Goal: Information Seeking & Learning: Understand process/instructions

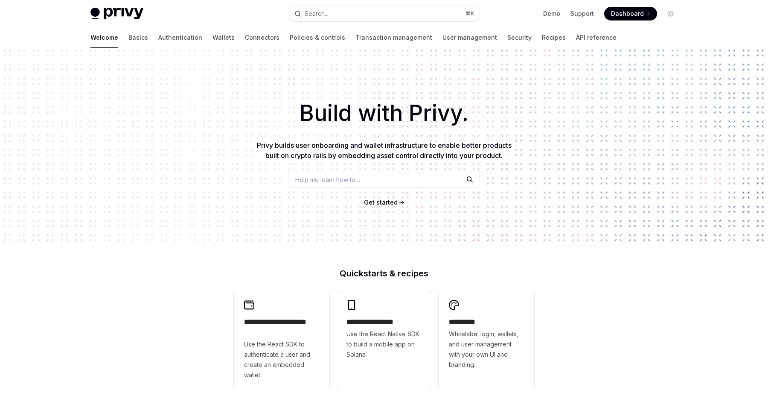
click at [346, 184] on span "Help me learn how to…" at bounding box center [327, 179] width 65 height 9
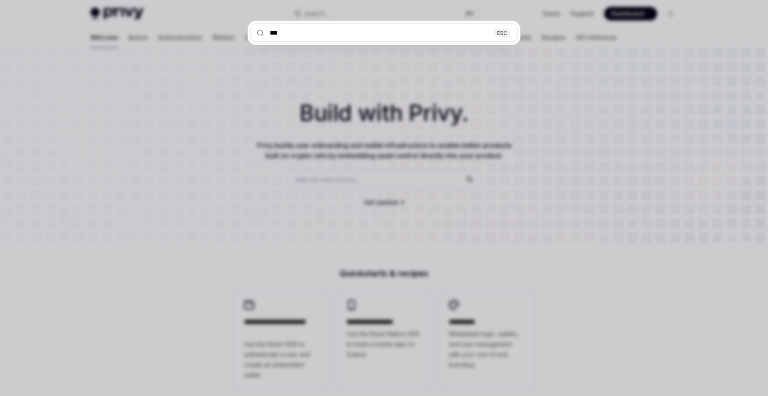
type input "****"
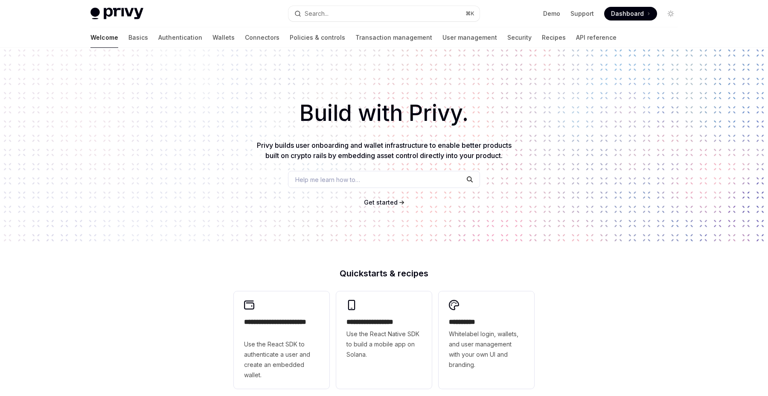
type textarea "*"
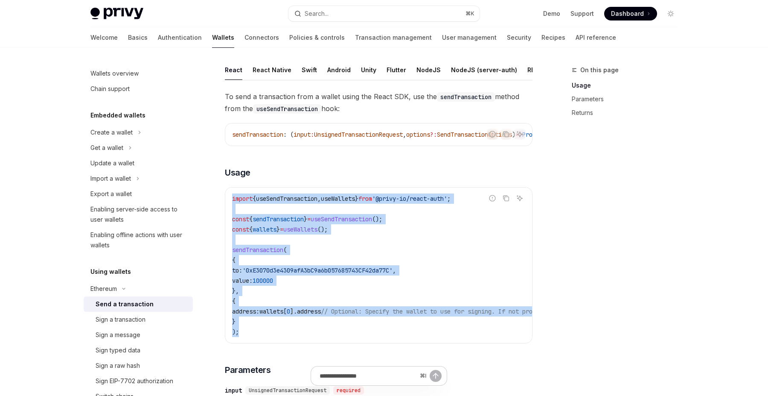
drag, startPoint x: 252, startPoint y: 339, endPoint x: 231, endPoint y: 200, distance: 140.7
click at [231, 200] on div "import { useSendTransaction , useWallets } from '@privy-io/react-auth' ; const …" at bounding box center [378, 264] width 307 height 155
copy code "import { useSendTransaction , useWallets } from '@privy-io/react-auth' ; const …"
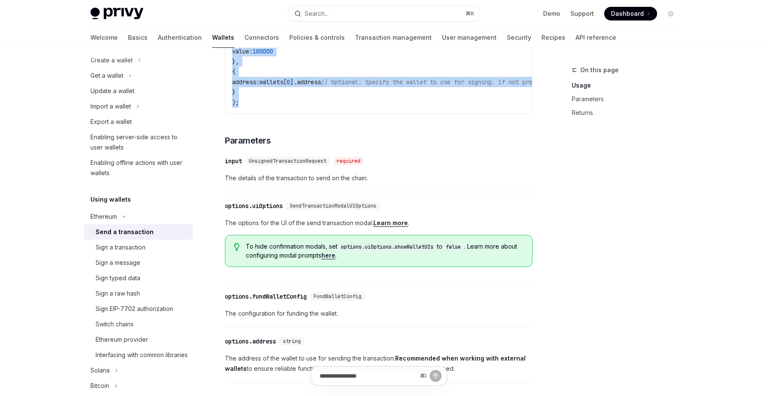
scroll to position [278, 0]
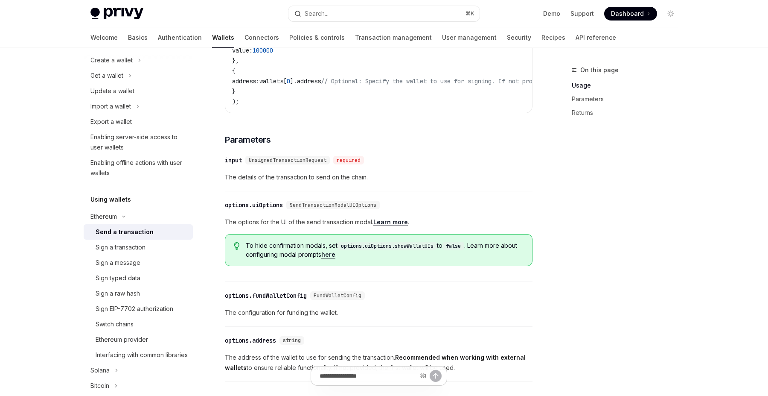
click at [614, 226] on div "On this page Usage Parameters Returns" at bounding box center [620, 230] width 130 height 331
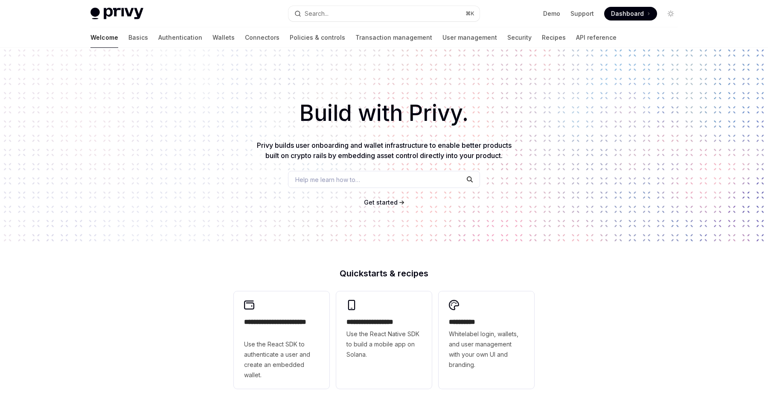
click at [380, 14] on button "Search... ⌘ K" at bounding box center [383, 13] width 191 height 15
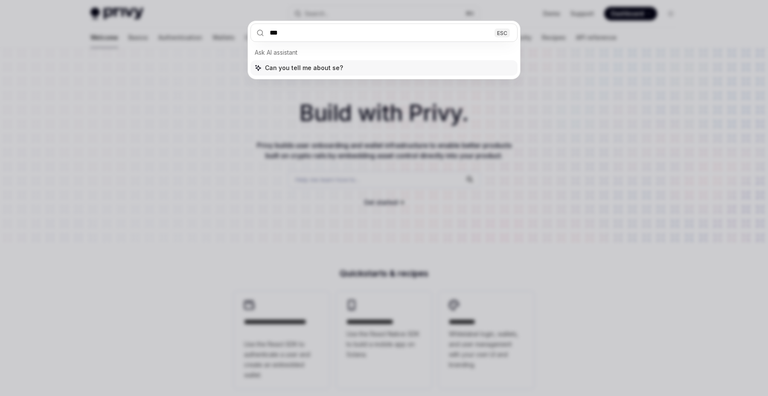
type input "****"
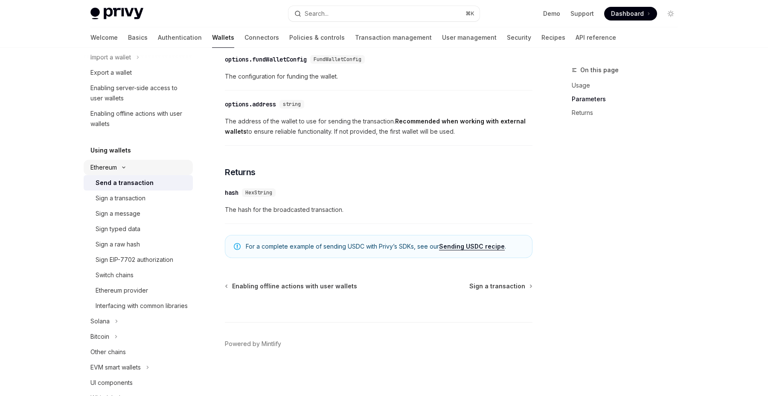
scroll to position [127, 0]
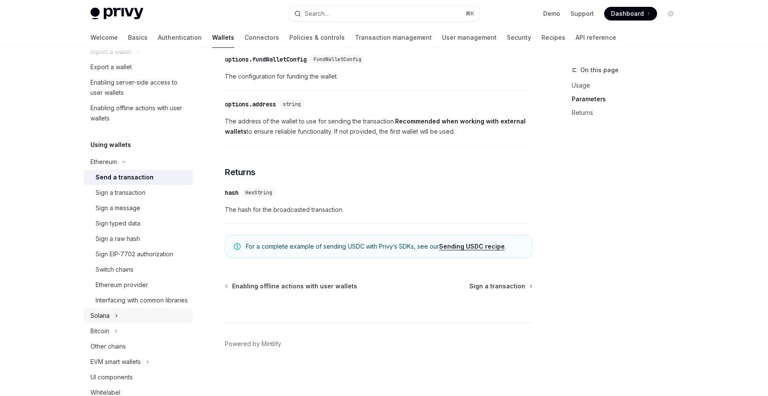
click at [117, 320] on icon "Toggle Solana section" at bounding box center [116, 315] width 3 height 10
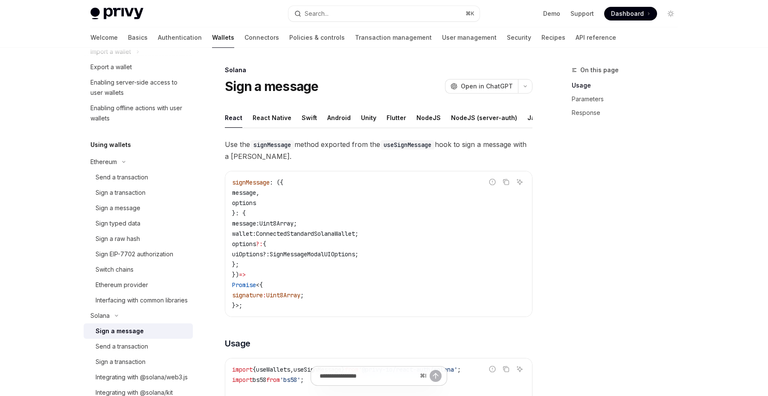
click at [115, 336] on div "Sign a message" at bounding box center [120, 331] width 48 height 10
click at [113, 351] on div "Send a transaction" at bounding box center [122, 346] width 52 height 10
type textarea "*"
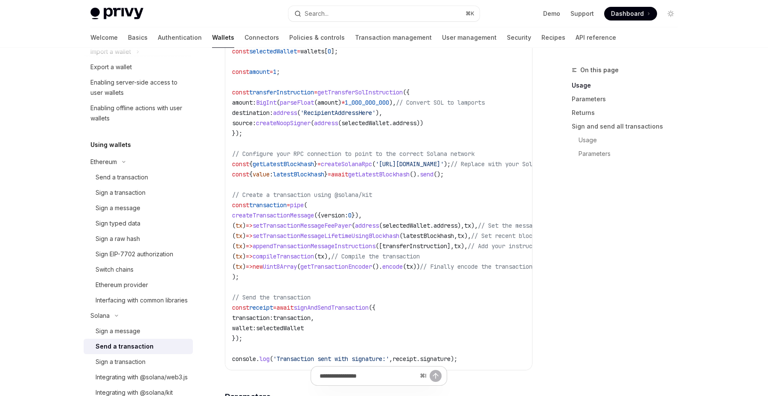
click at [384, 253] on span "// Compile the transaction" at bounding box center [375, 256] width 89 height 8
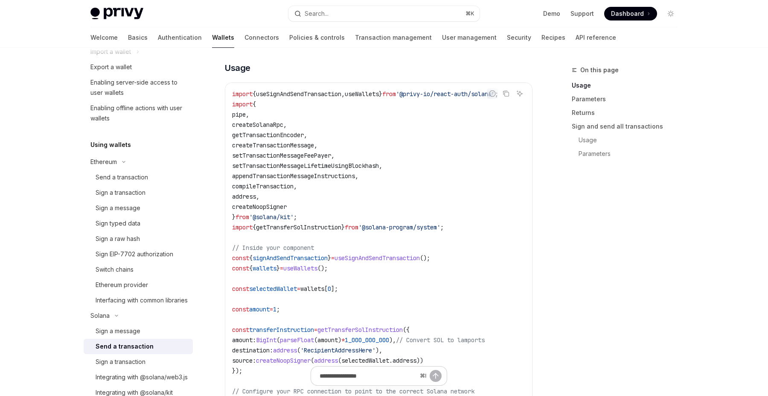
scroll to position [279, 0]
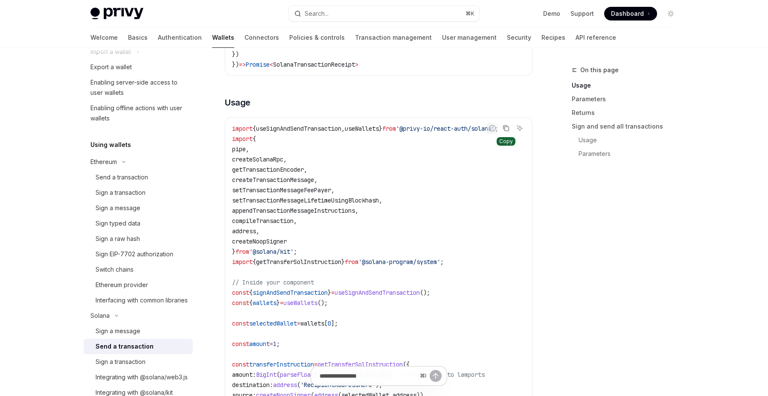
click at [506, 128] on icon "Copy the contents from the code block" at bounding box center [506, 128] width 7 height 7
click at [600, 195] on div "On this page Usage Parameters Returns Sign and send all transactions Usage Para…" at bounding box center [620, 230] width 130 height 331
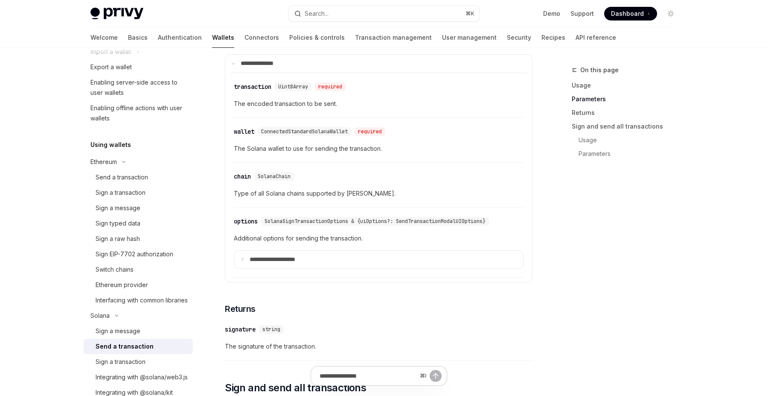
scroll to position [907, 0]
click at [342, 253] on summary "**********" at bounding box center [378, 259] width 289 height 18
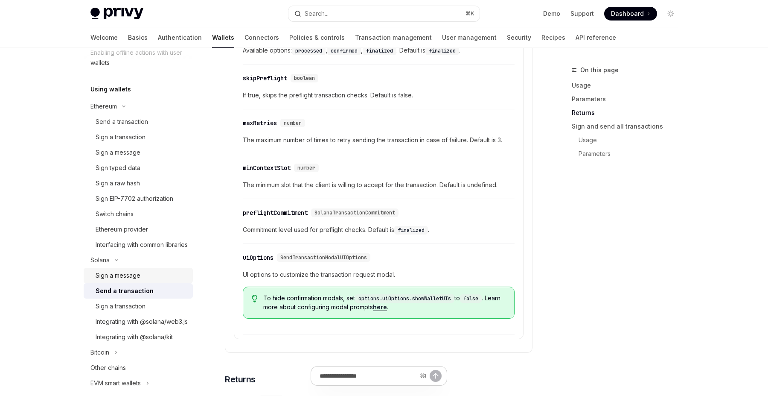
scroll to position [203, 0]
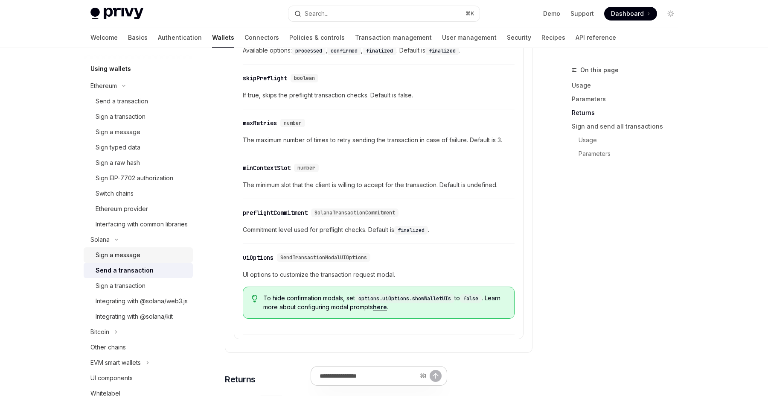
click at [156, 260] on div "Sign a message" at bounding box center [142, 255] width 92 height 10
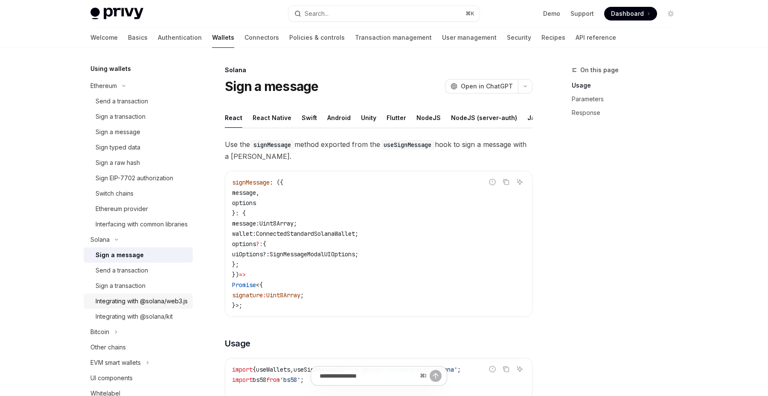
click at [143, 306] on div "Integrating with @solana/web3.js" at bounding box center [142, 301] width 92 height 10
type textarea "*"
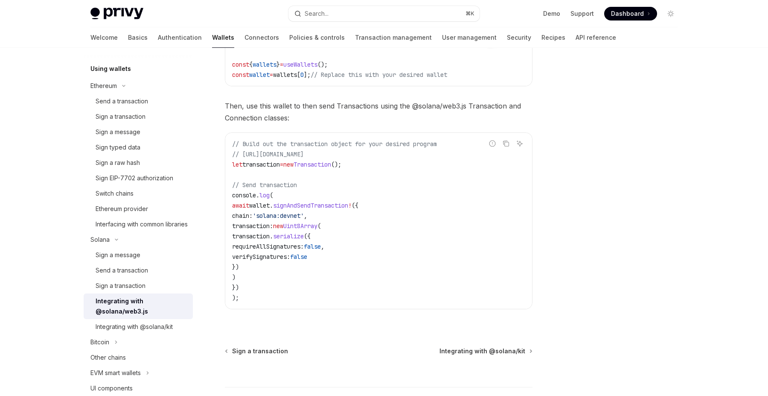
scroll to position [247, 0]
